Goal: Task Accomplishment & Management: Complete application form

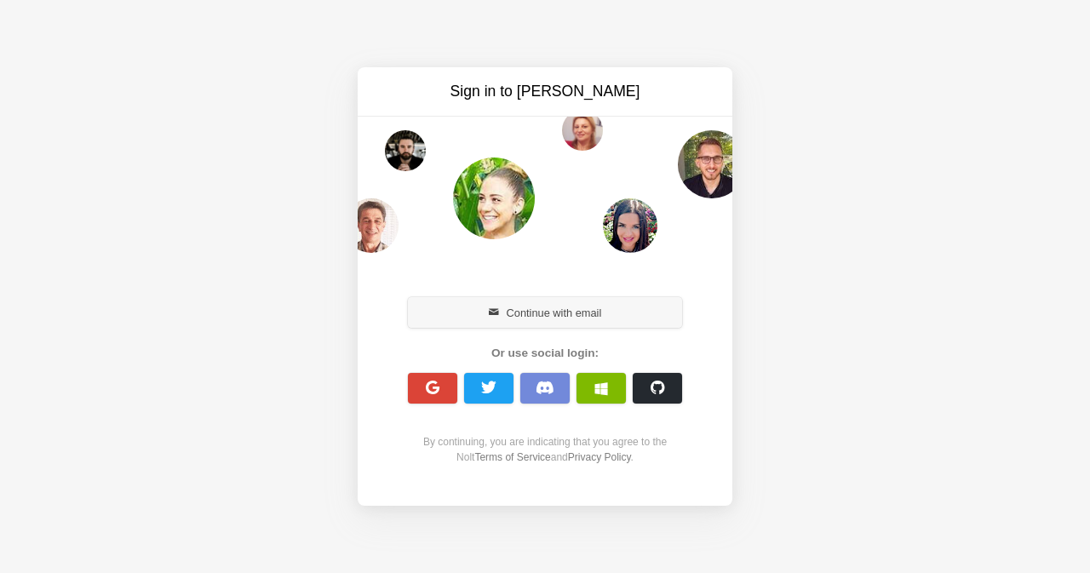
click at [574, 318] on button "Continue with email" at bounding box center [545, 312] width 274 height 31
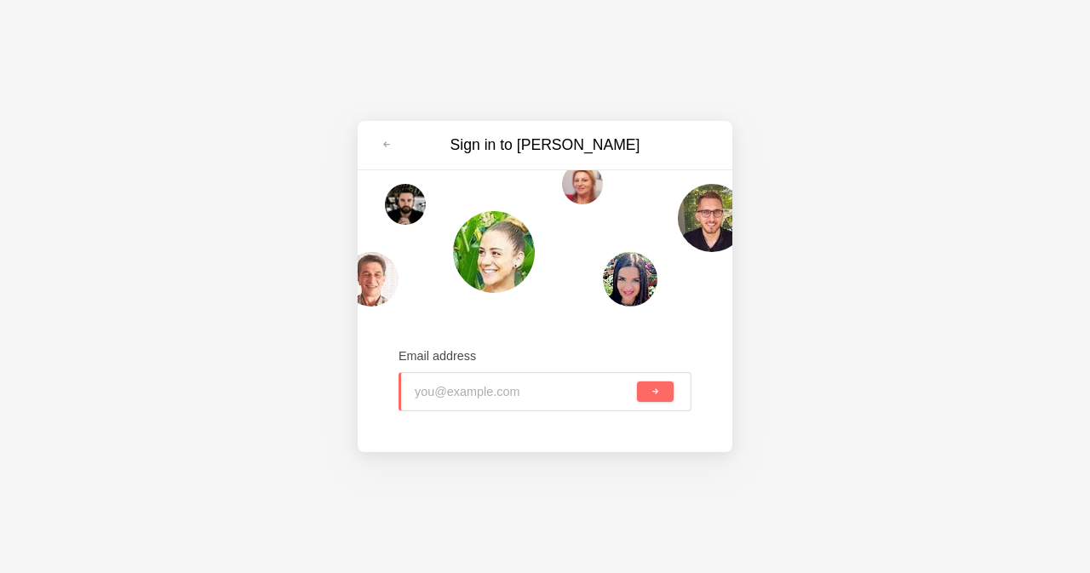
paste input "[EMAIL_ADDRESS][DOMAIN_NAME]"
type input "[EMAIL_ADDRESS][DOMAIN_NAME]"
click at [662, 388] on button "submit" at bounding box center [655, 392] width 37 height 20
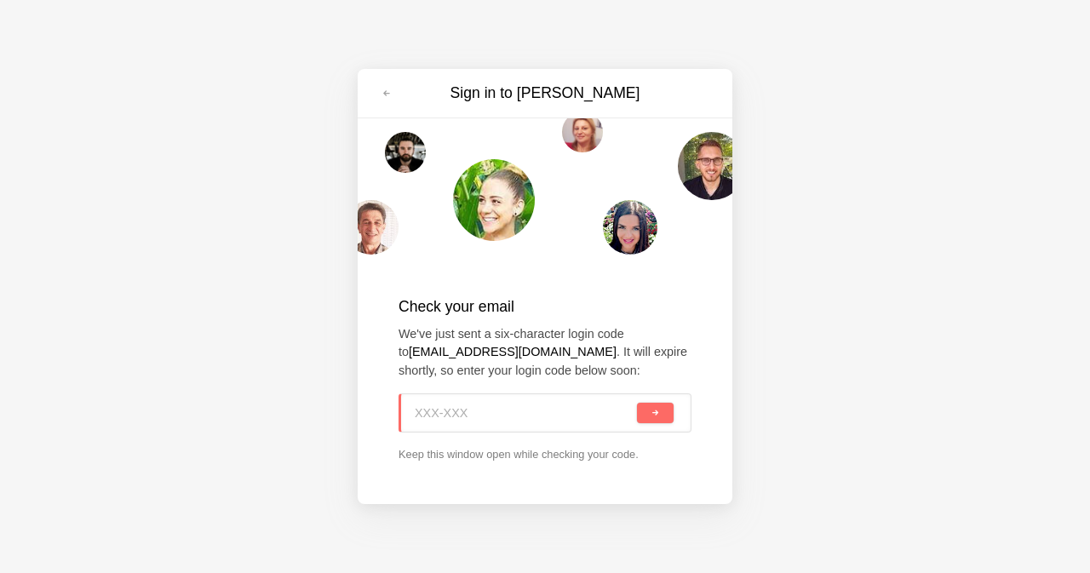
paste input "XSZ-P86"
type input "XSZ-P86"
click at [666, 409] on button "submit" at bounding box center [655, 413] width 37 height 20
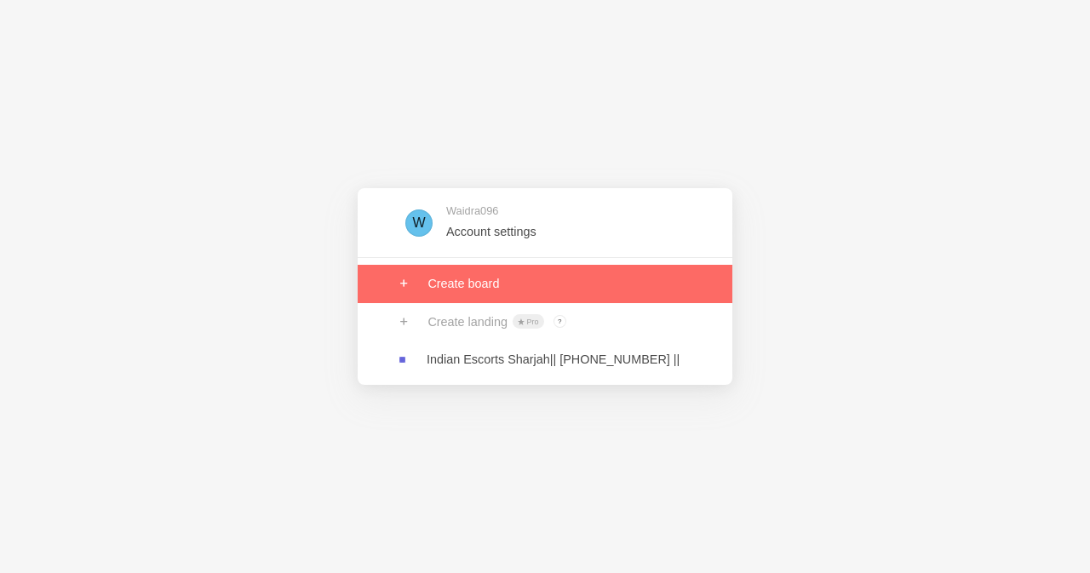
click at [509, 291] on link at bounding box center [545, 283] width 375 height 37
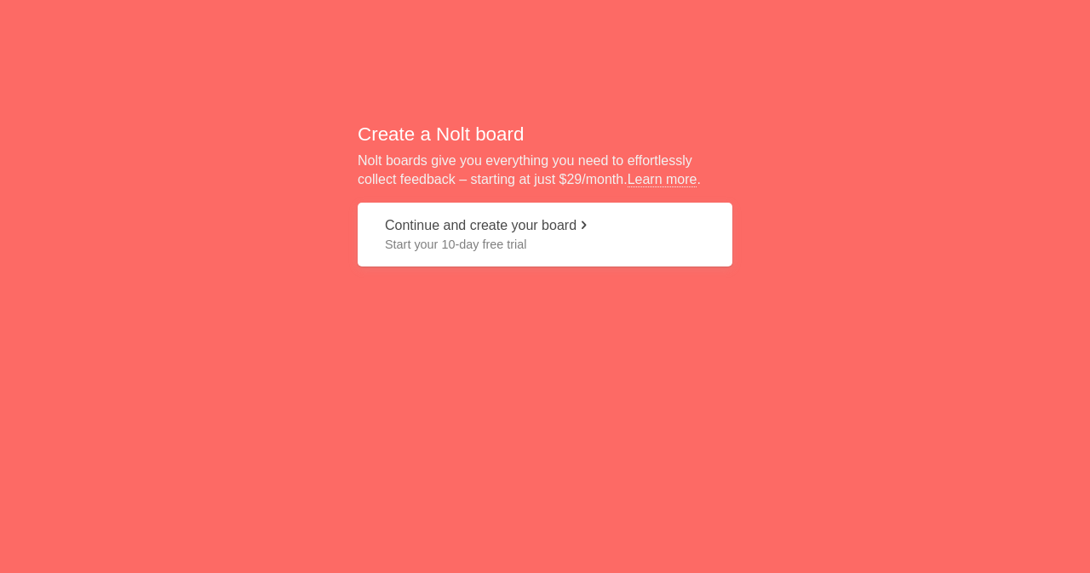
click at [553, 230] on button "Continue and create your board Start your 10-day free trial" at bounding box center [545, 235] width 375 height 64
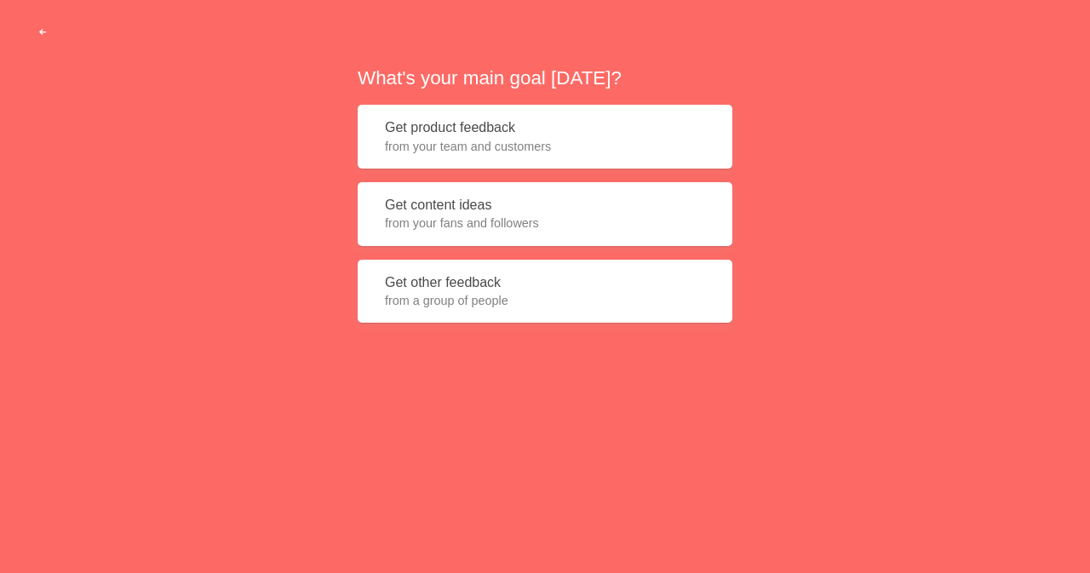
click at [37, 32] on span "button" at bounding box center [42, 32] width 11 height 11
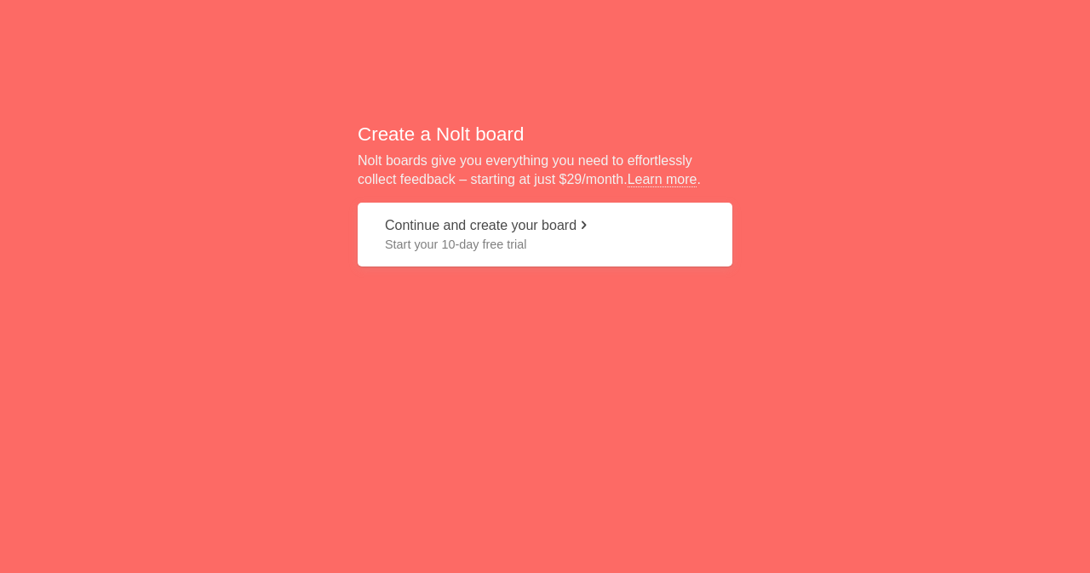
click at [37, 32] on div "Create a Nolt board Nolt boards give you everything you need to effortlessly co…" at bounding box center [545, 200] width 1090 height 401
click at [410, 238] on span "Start your 10-day free trial" at bounding box center [545, 244] width 320 height 17
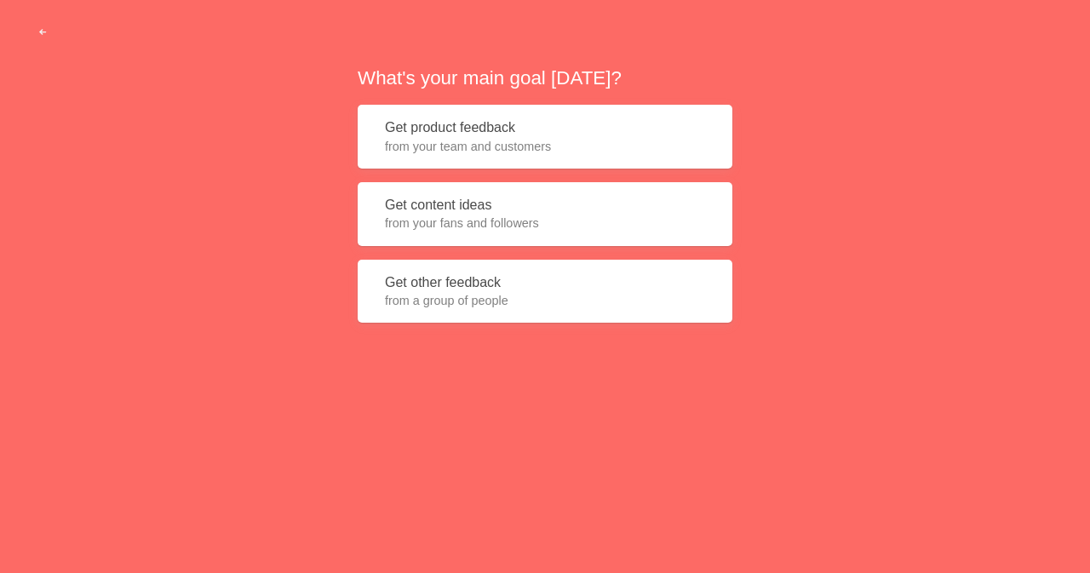
click at [453, 206] on button "Get content ideas from your fans and followers" at bounding box center [545, 214] width 375 height 64
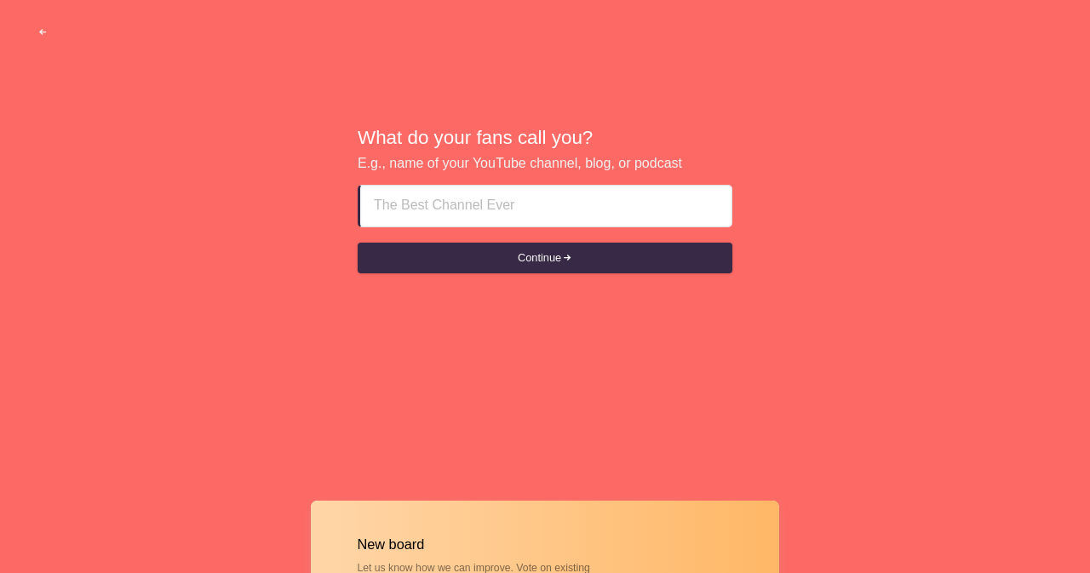
paste input "Fujairah fuj Call Girl Service$ +971552522994 $Call Girl Service In Fujairah fuj"
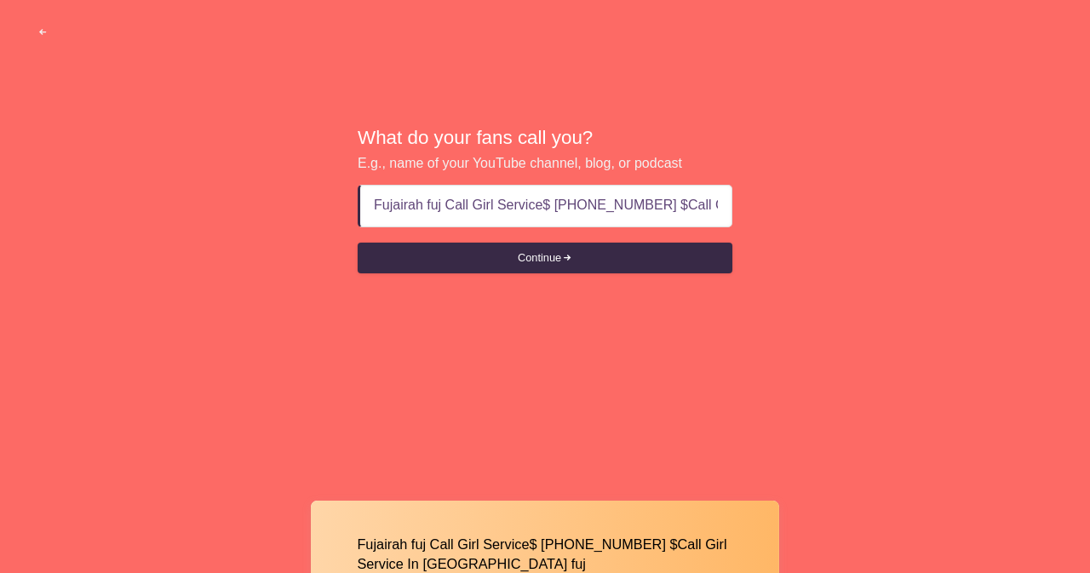
scroll to position [0, 115]
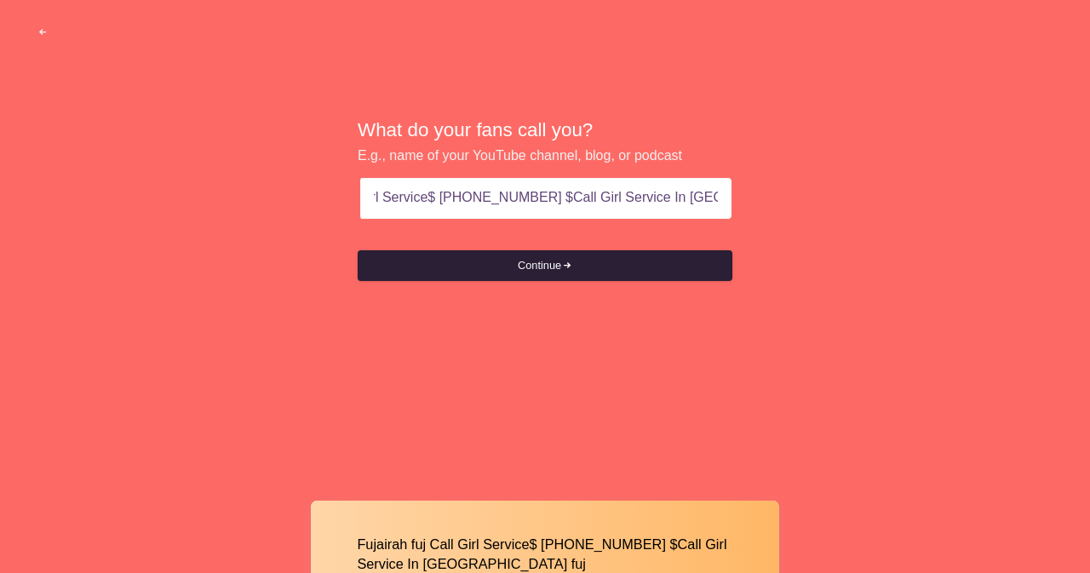
click at [589, 268] on button "Continue" at bounding box center [545, 265] width 375 height 31
click at [520, 267] on button "Continue" at bounding box center [545, 265] width 375 height 31
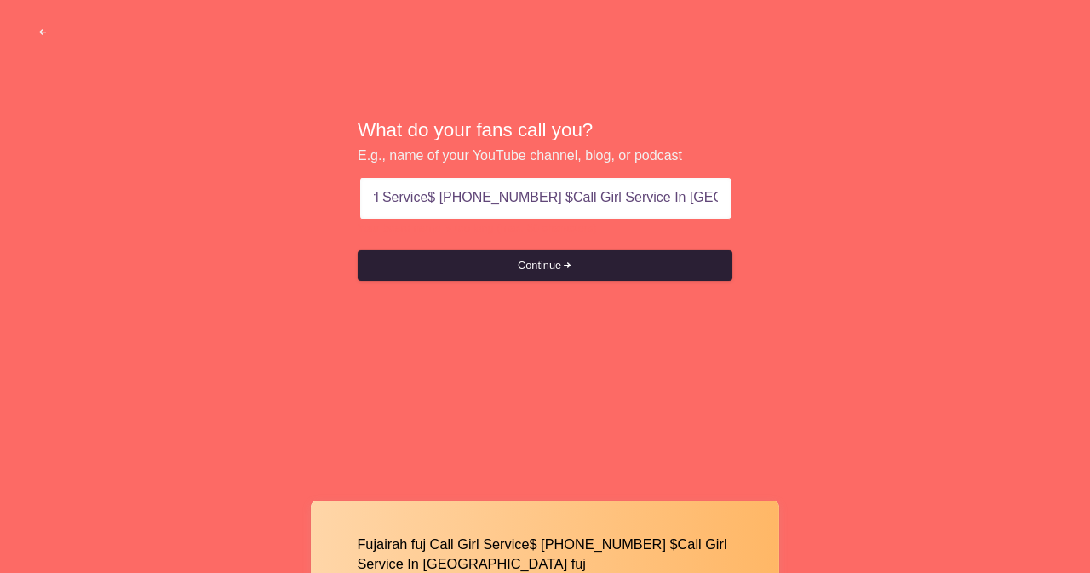
click at [520, 267] on button "Continue" at bounding box center [545, 265] width 375 height 31
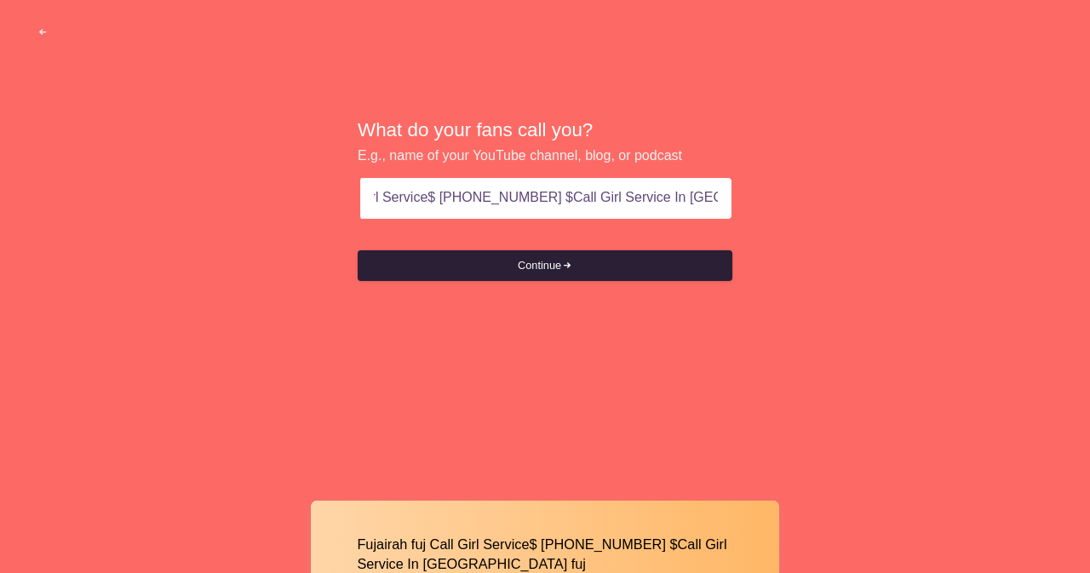
click at [520, 267] on button "Continue" at bounding box center [545, 265] width 375 height 31
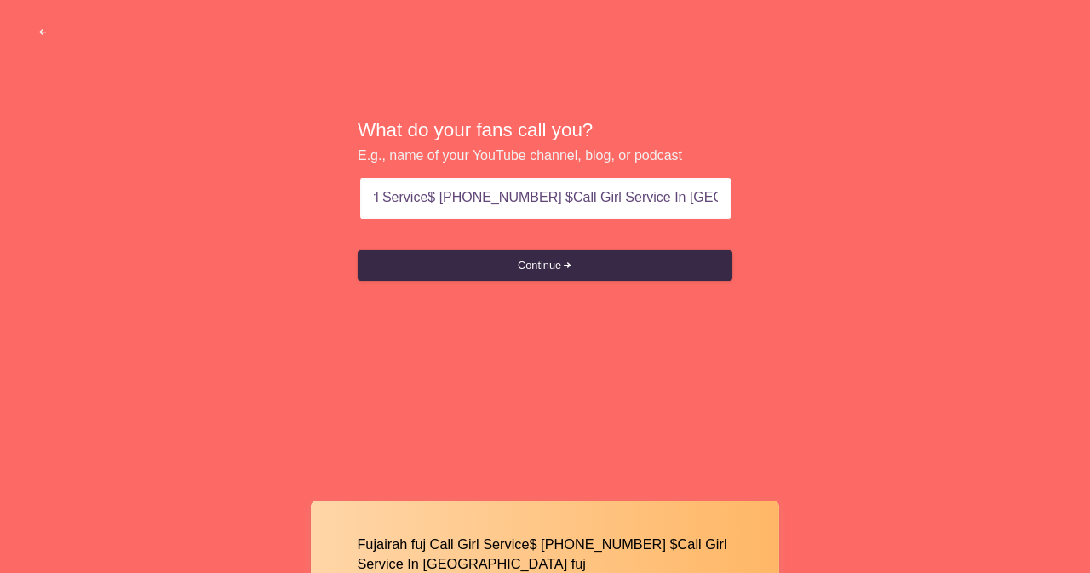
type input "Fujairah fuj Call Girl Service$ +971552522994 $Call Girl Service In Fujairah fuj"
